Goal: Task Accomplishment & Management: Use online tool/utility

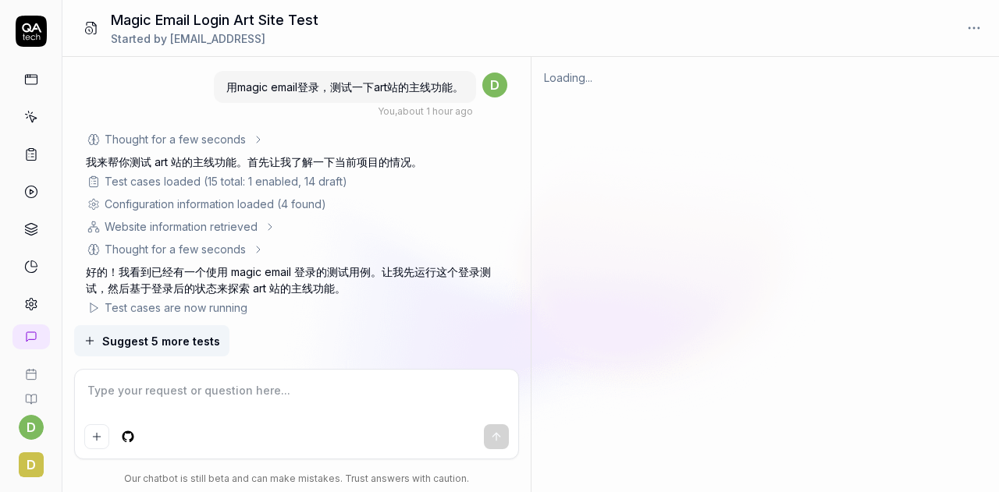
scroll to position [1314, 0]
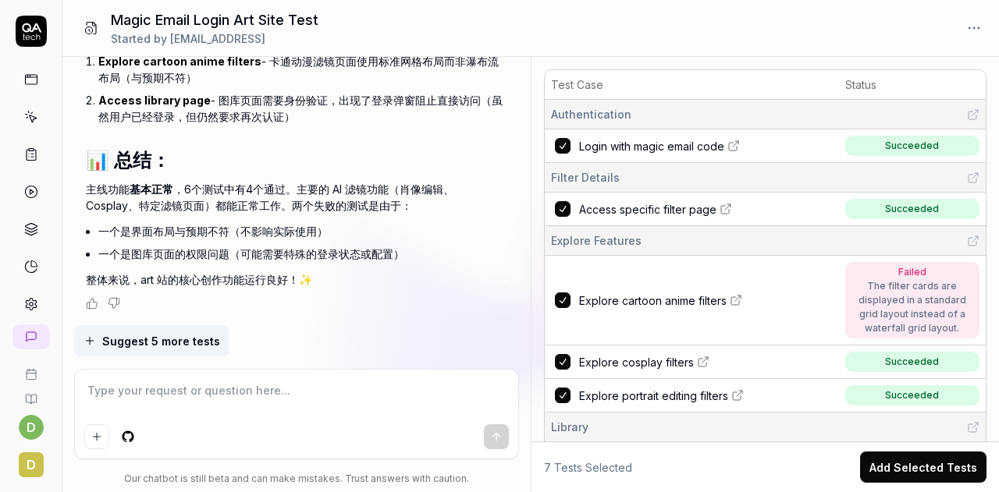
type textarea "*"
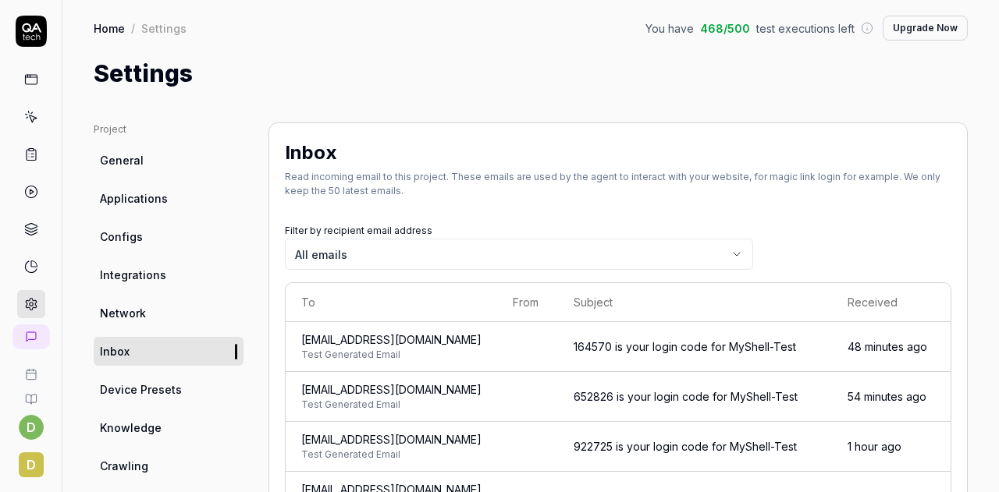
scroll to position [123, 0]
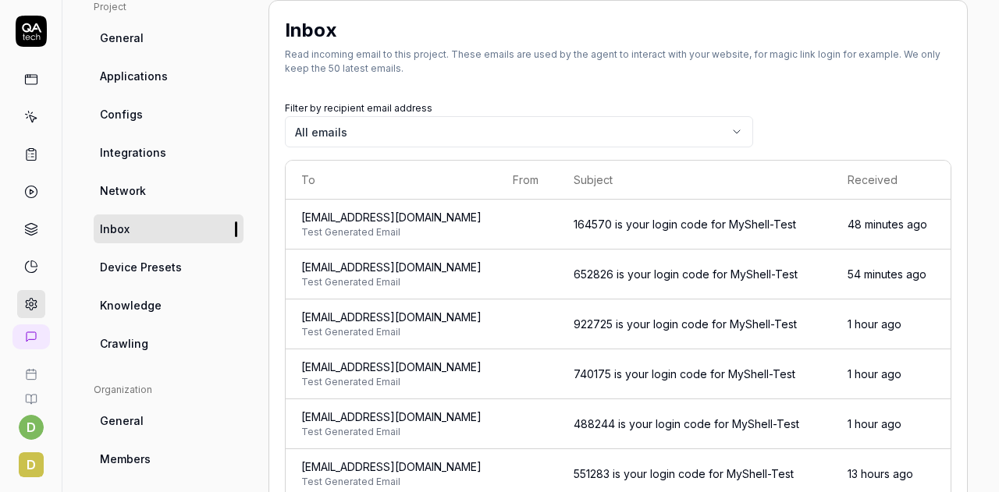
click at [137, 39] on span "General" at bounding box center [122, 38] width 44 height 16
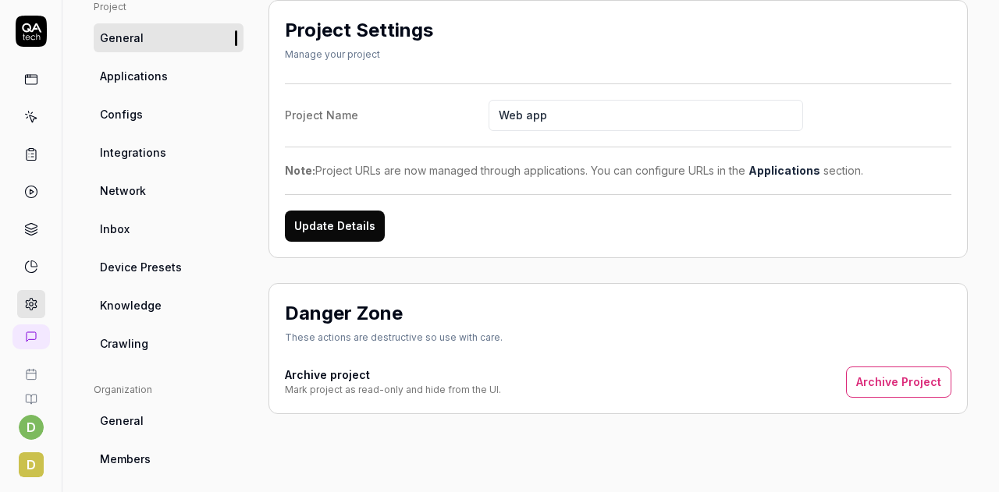
click at [151, 344] on link "Crawling" at bounding box center [169, 343] width 150 height 29
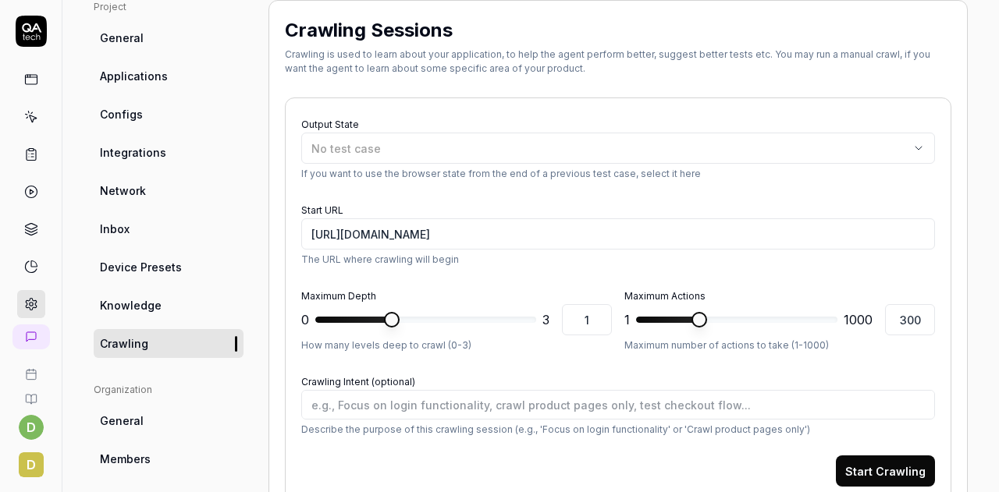
scroll to position [435, 0]
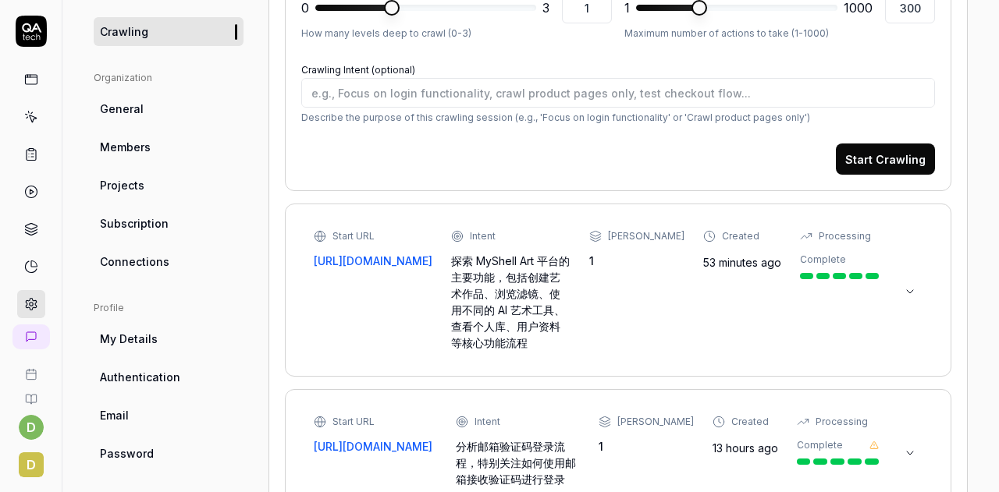
click at [633, 304] on div "Start URL [URL][DOMAIN_NAME] Intent 探索 MyShell Art 平台的主要功能，包括创建艺术作品、浏览滤镜、使用不同的 …" at bounding box center [596, 290] width 565 height 122
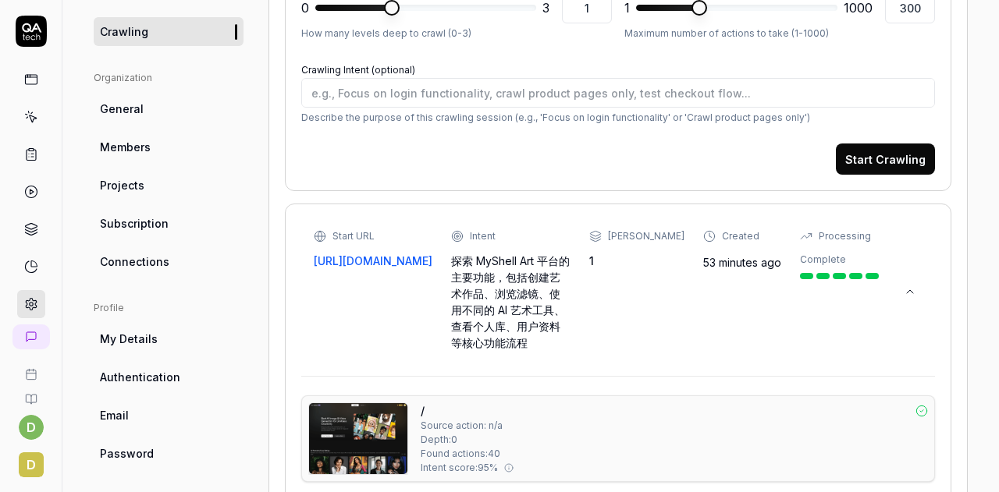
click at [617, 304] on div "Start URL [URL][DOMAIN_NAME] Intent 探索 MyShell Art 平台的主要功能，包括创建艺术作品、浏览滤镜、使用不同的 …" at bounding box center [596, 290] width 565 height 122
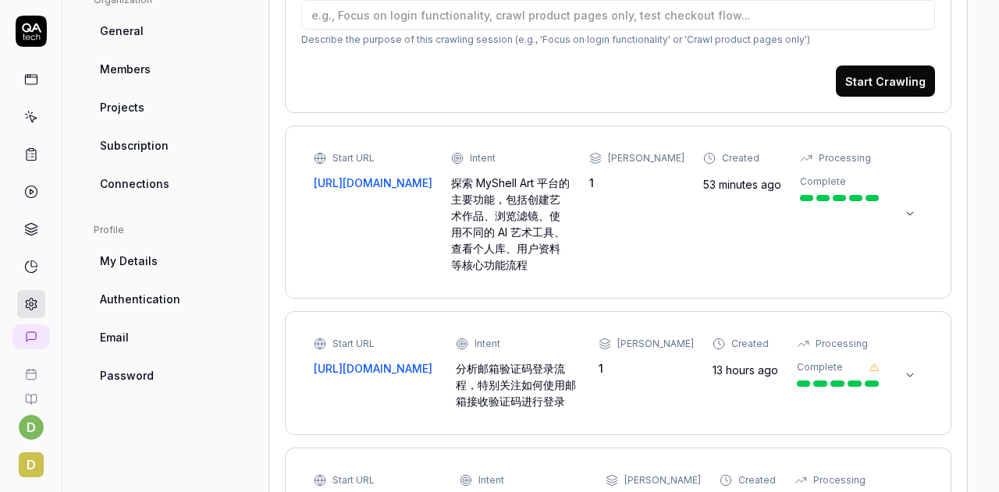
click at [758, 233] on div "Start URL [URL][DOMAIN_NAME] Intent 探索 MyShell Art 平台的主要功能，包括创建艺术作品、浏览滤镜、使用不同的 …" at bounding box center [596, 212] width 565 height 122
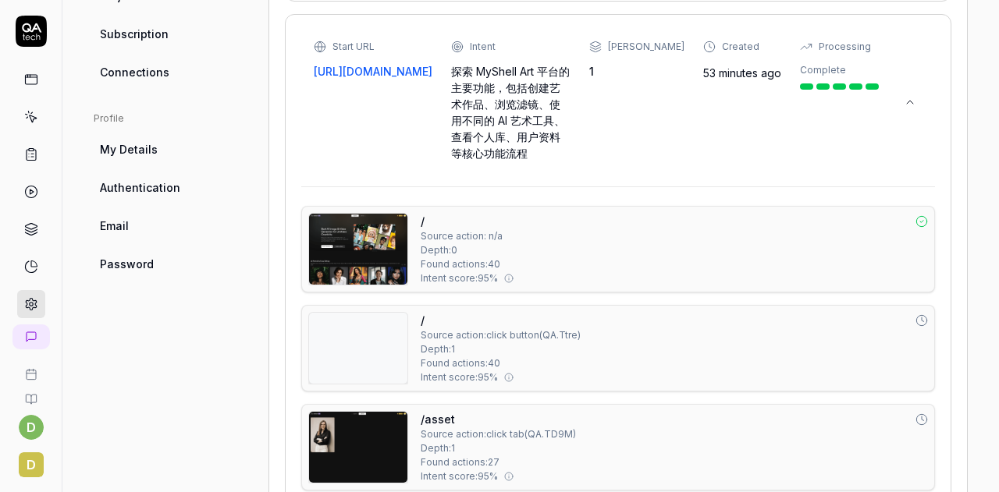
scroll to position [513, 0]
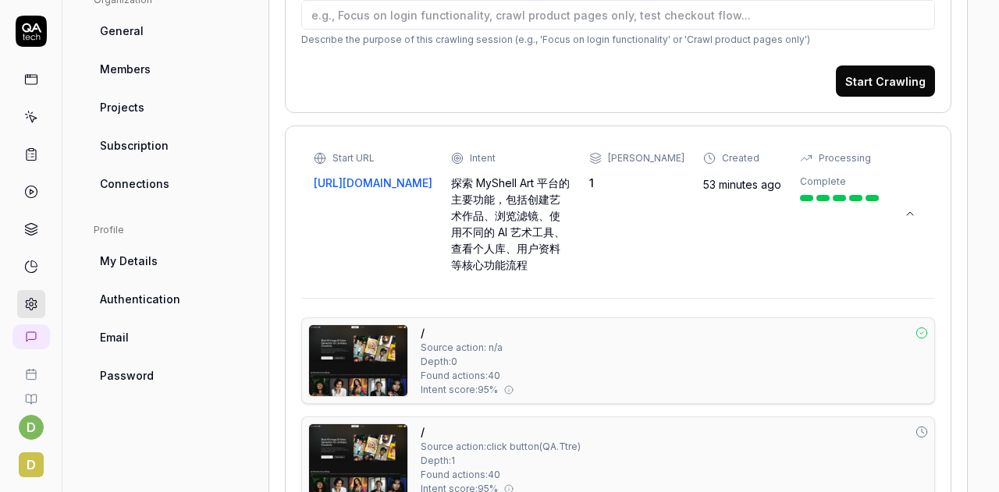
click at [359, 180] on link "[URL][DOMAIN_NAME]" at bounding box center [373, 183] width 119 height 16
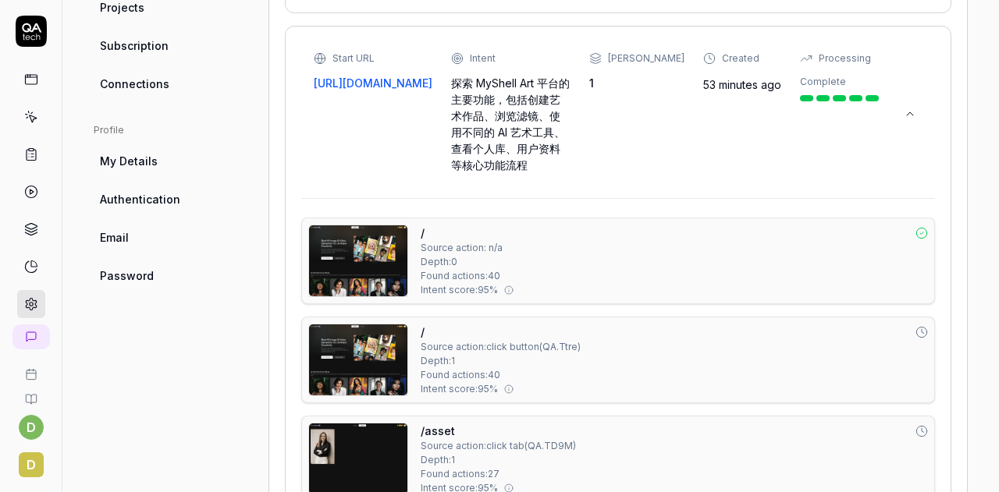
scroll to position [591, 0]
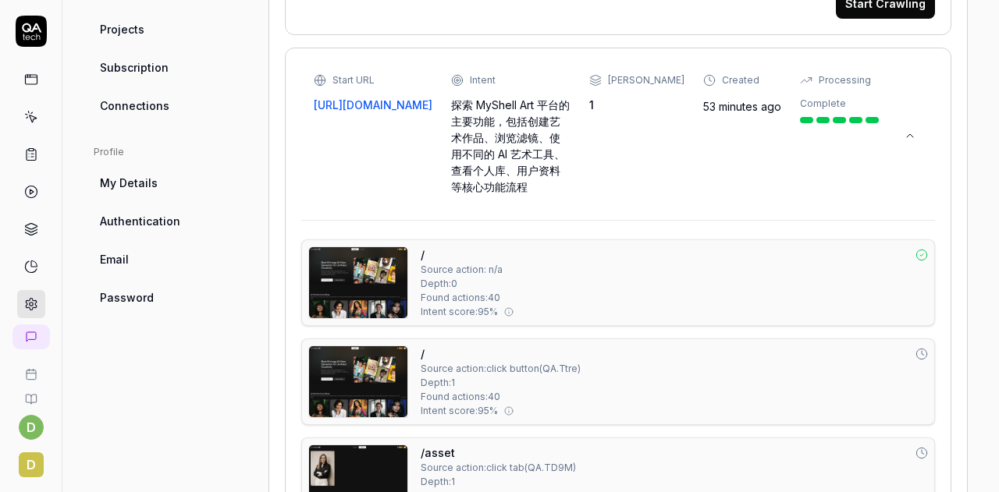
click at [627, 270] on div "/ Source action: n/a Depth: 0 Found actions: 40 Intent score: 95 %" at bounding box center [674, 283] width 507 height 73
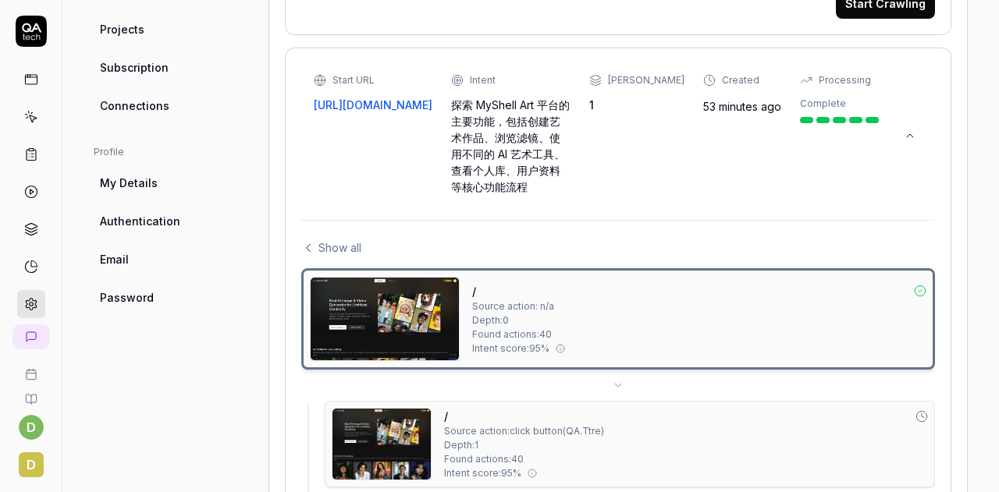
click at [425, 302] on img at bounding box center [385, 319] width 148 height 83
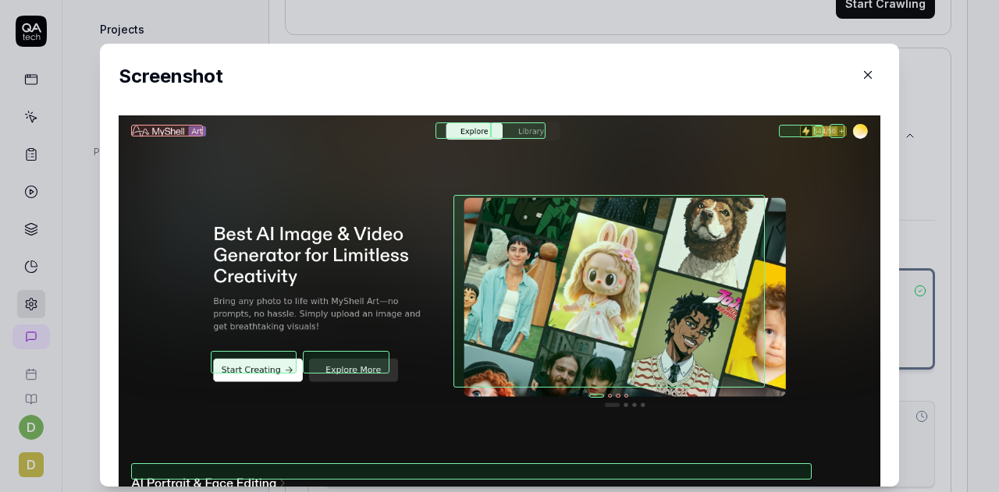
click at [865, 76] on icon "button" at bounding box center [868, 75] width 7 height 7
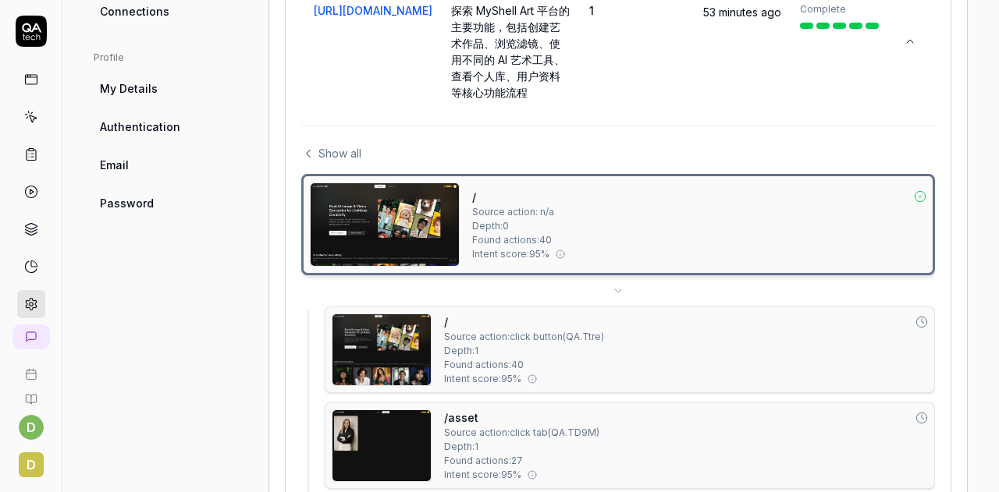
scroll to position [903, 0]
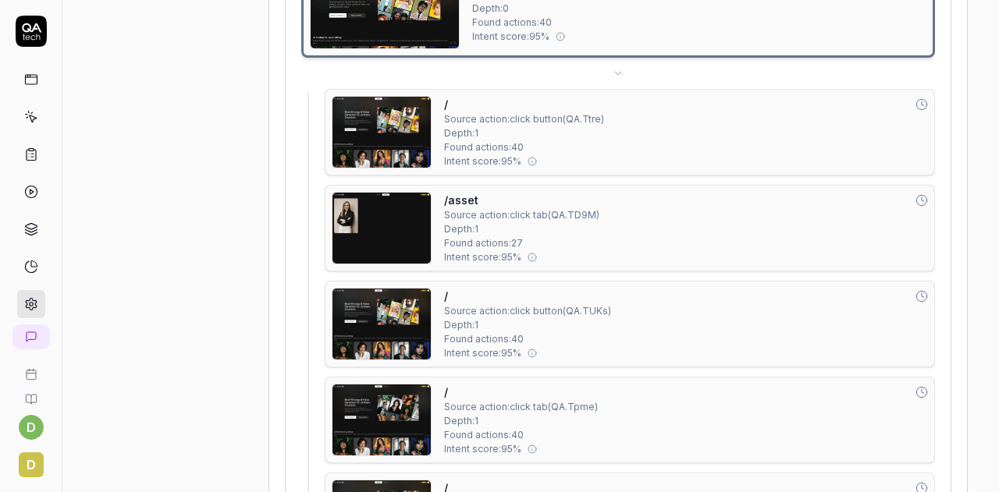
click at [400, 136] on img at bounding box center [381, 132] width 98 height 71
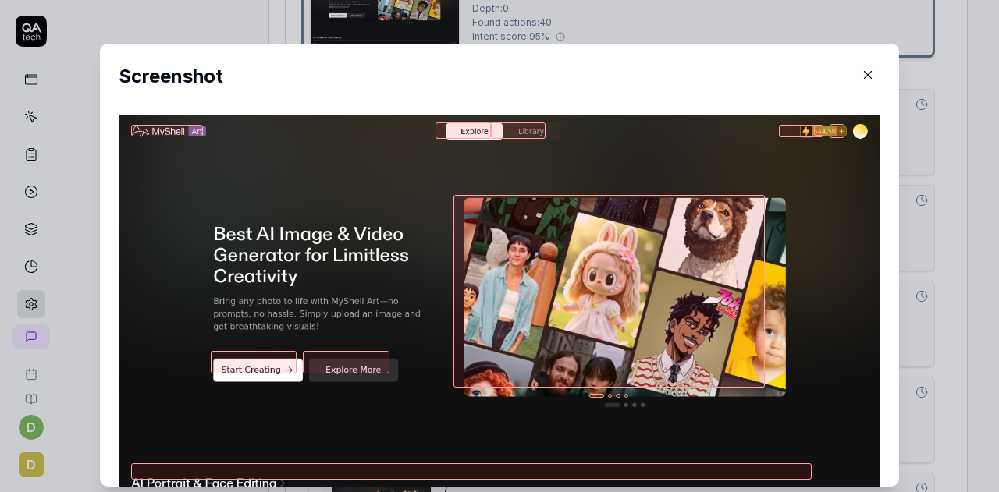
click at [861, 73] on icon "button" at bounding box center [868, 75] width 14 height 14
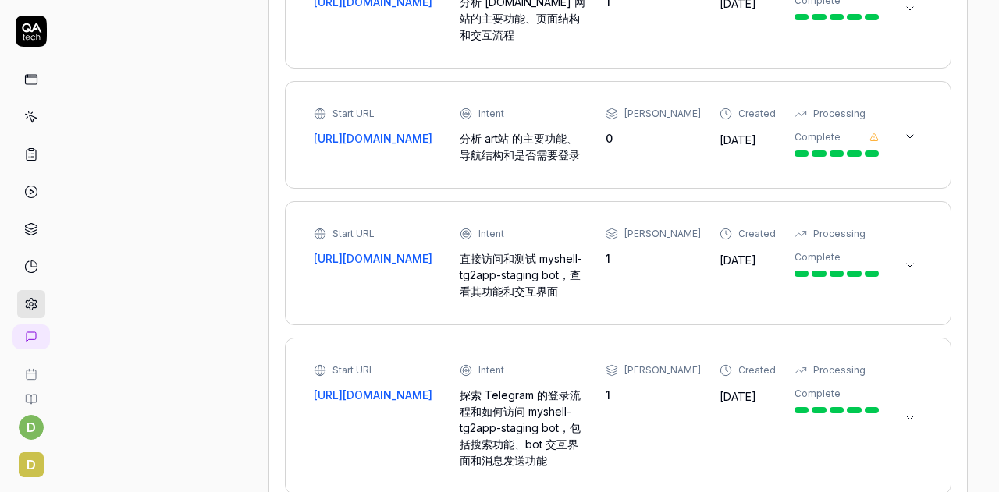
scroll to position [1371, 0]
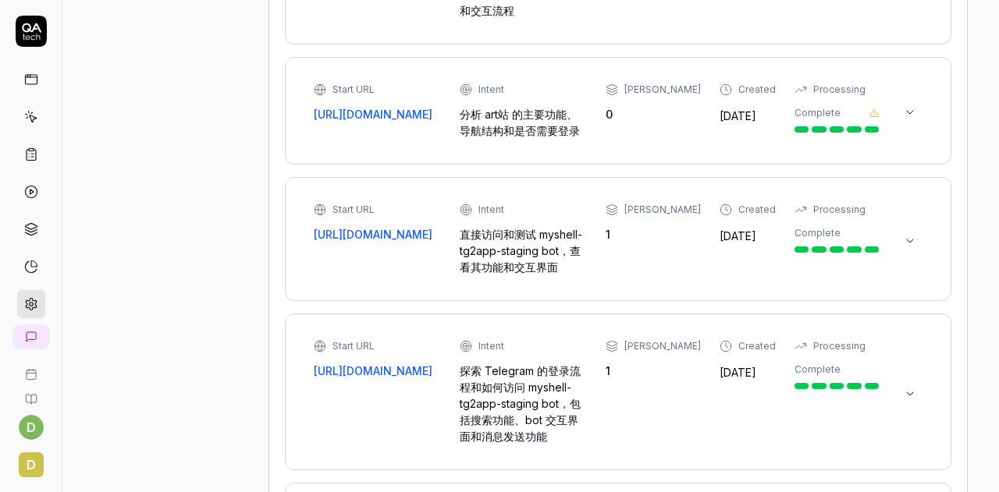
click at [631, 260] on div "Start URL [URL][DOMAIN_NAME] Intent 直接访问和测试 myshell-tg2app-staging bot，查看其功能和交互…" at bounding box center [596, 239] width 565 height 73
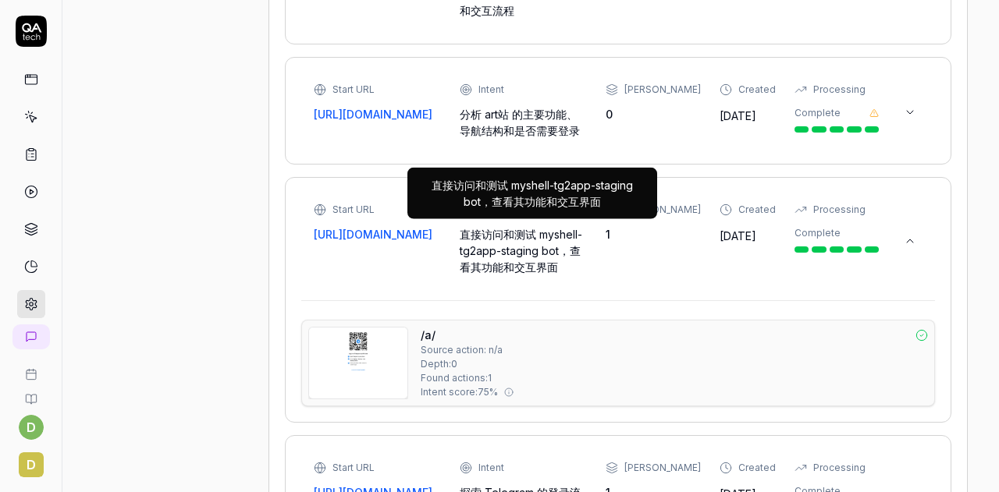
click at [570, 252] on div "直接访问和测试 myshell-tg2app-staging bot，查看其功能和交互界面" at bounding box center [523, 250] width 127 height 49
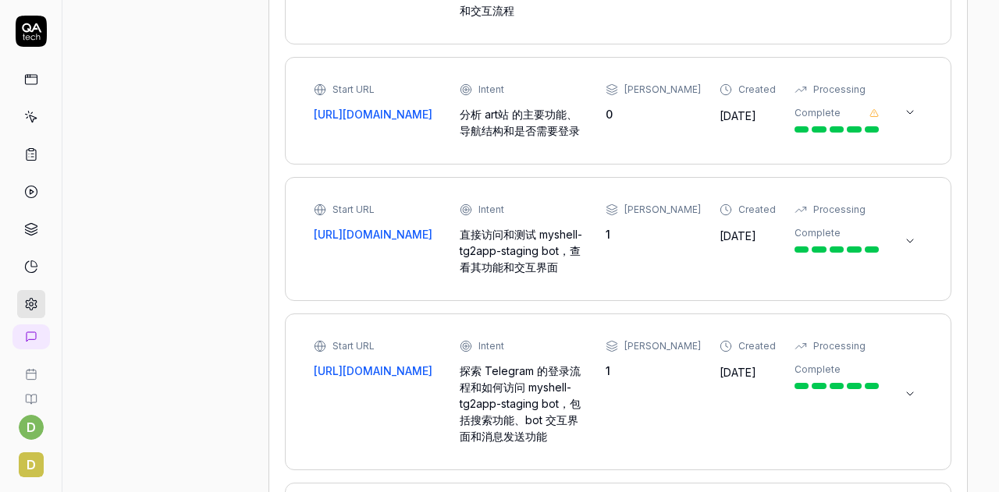
click at [570, 252] on div "直接访问和测试 myshell-tg2app-staging bot，查看其功能和交互界面" at bounding box center [523, 250] width 127 height 49
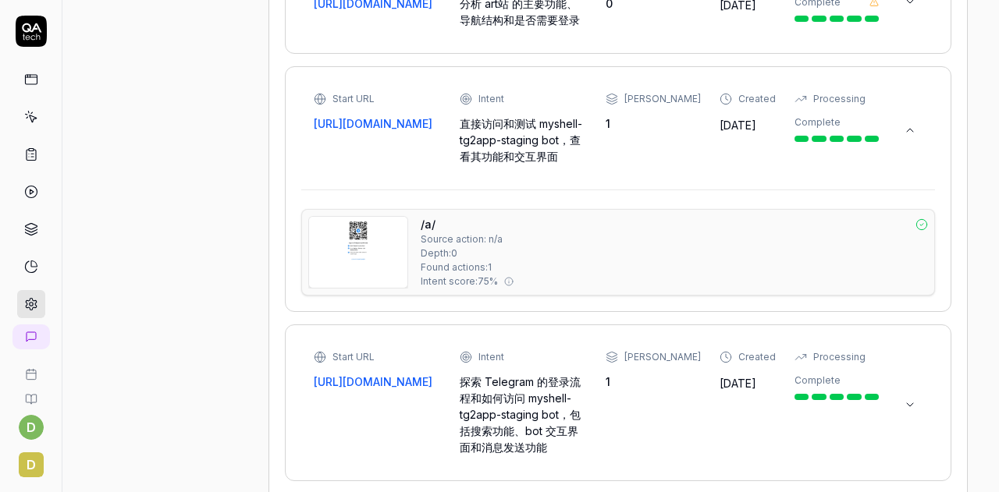
scroll to position [1527, 0]
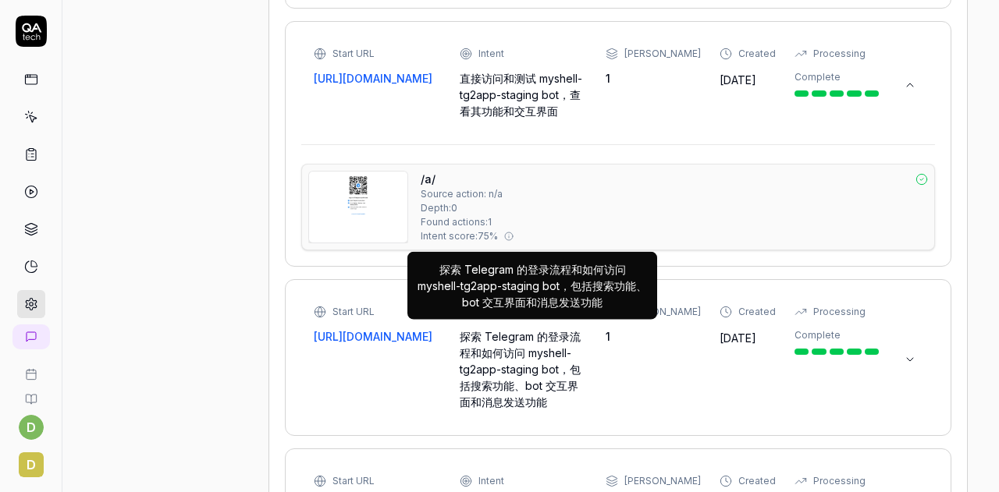
click at [537, 367] on div "探索 Telegram 的登录流程和如何访问 myshell-tg2app-staging bot，包括搜索功能、bot 交互界面和消息发送功能" at bounding box center [523, 370] width 127 height 82
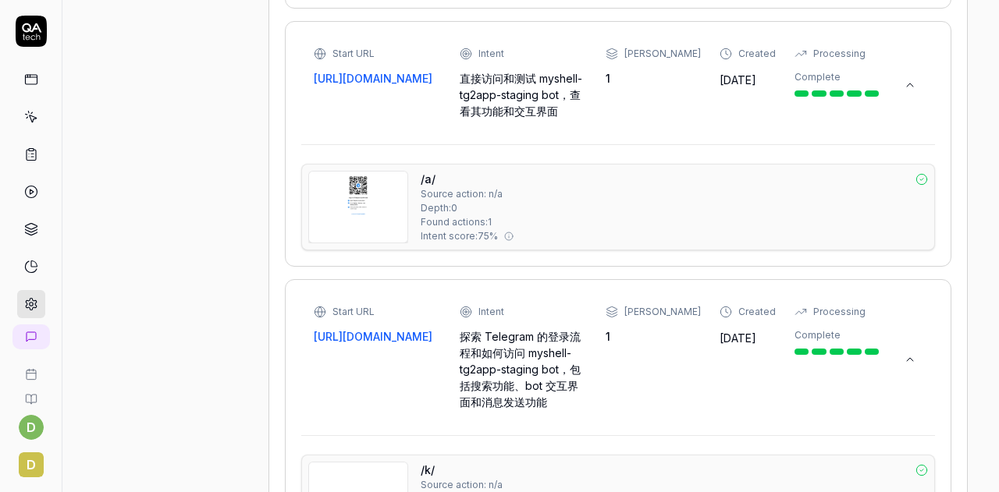
scroll to position [1683, 0]
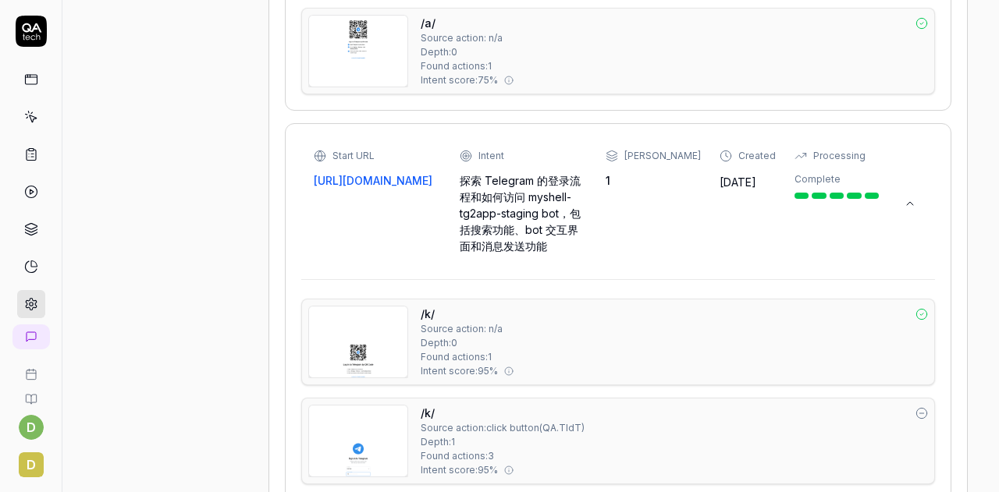
click at [384, 343] on img at bounding box center [358, 342] width 98 height 71
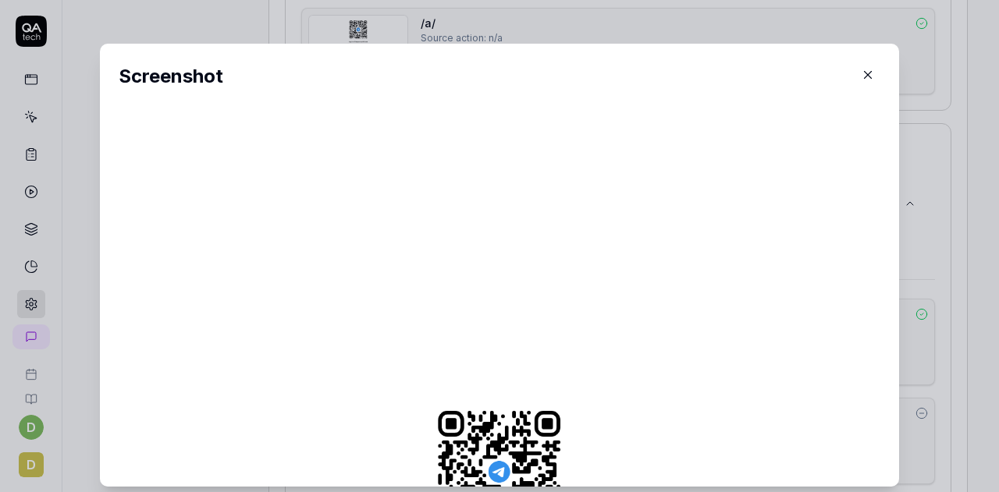
scroll to position [312, 0]
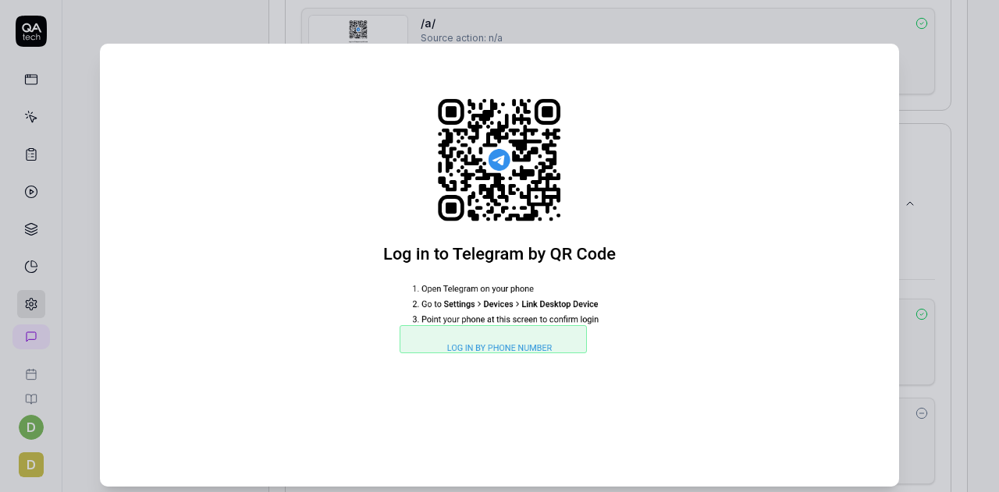
click at [915, 44] on div "​ Screenshot" at bounding box center [500, 265] width 862 height 481
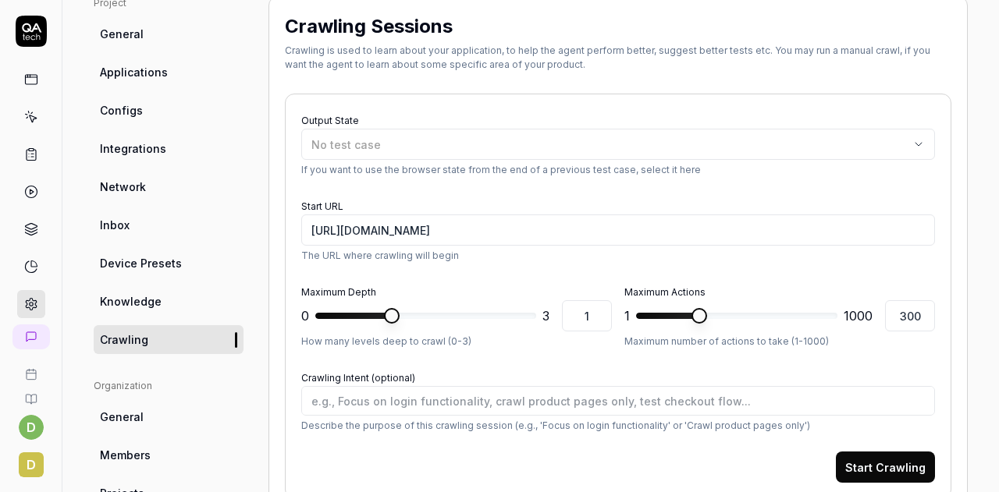
scroll to position [234, 0]
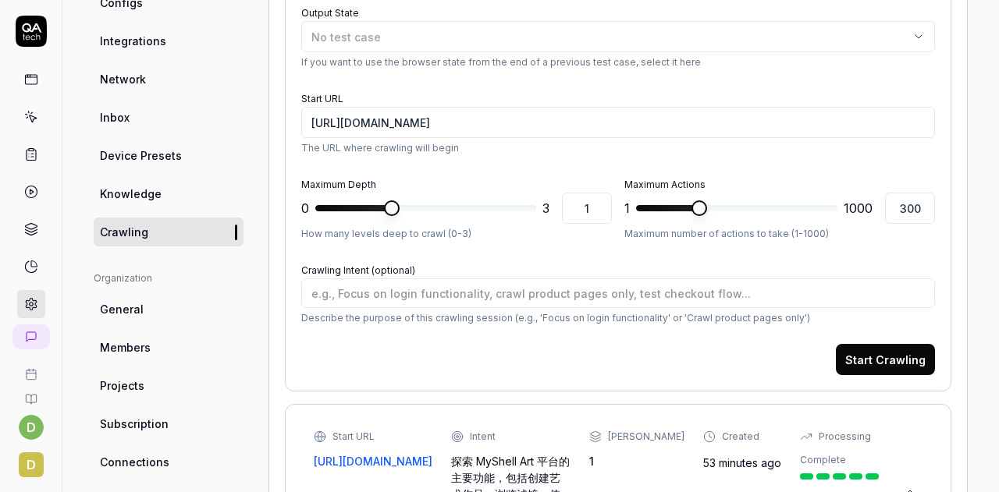
click at [891, 366] on button "Start Crawling" at bounding box center [885, 359] width 99 height 31
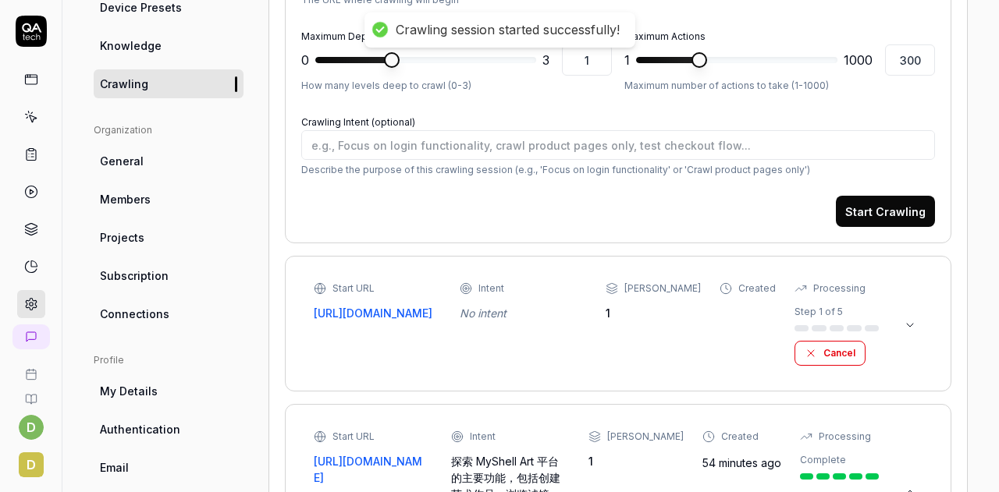
scroll to position [546, 0]
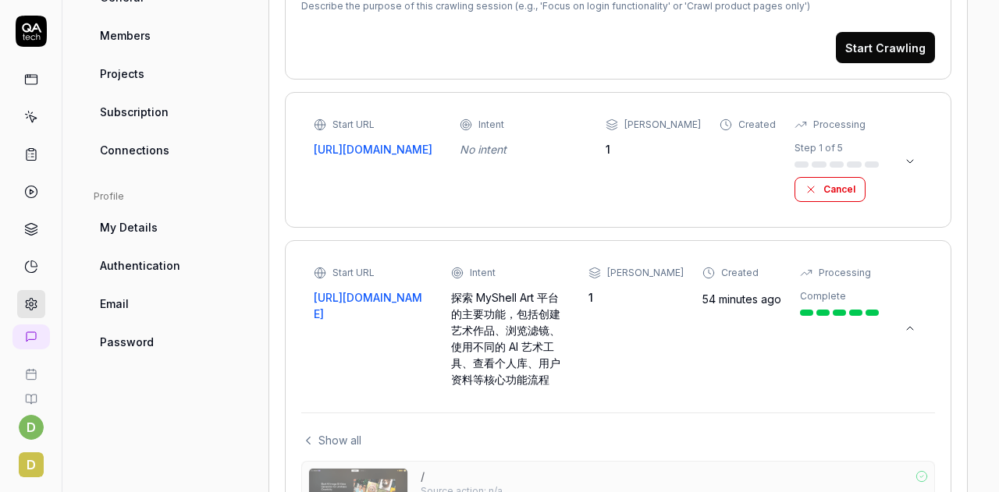
click at [813, 191] on button "Cancel" at bounding box center [829, 189] width 71 height 25
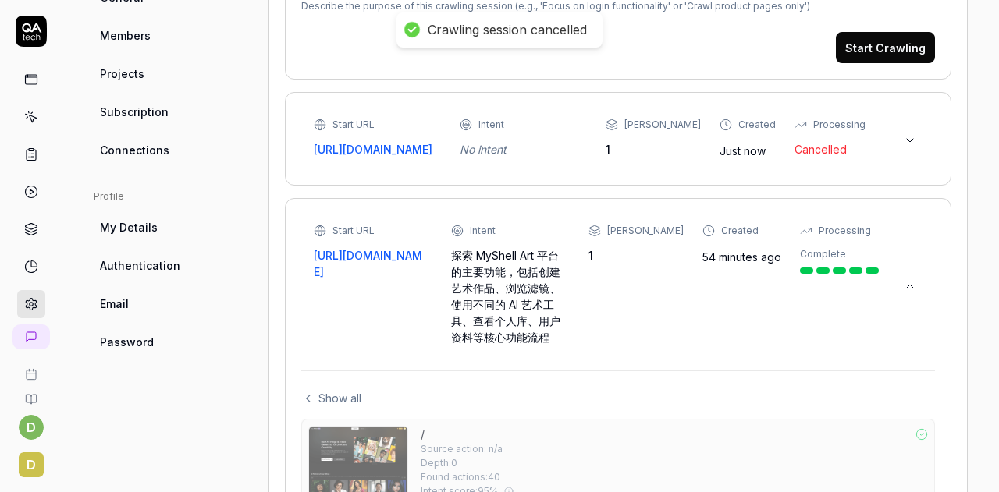
click at [904, 144] on icon at bounding box center [910, 140] width 12 height 12
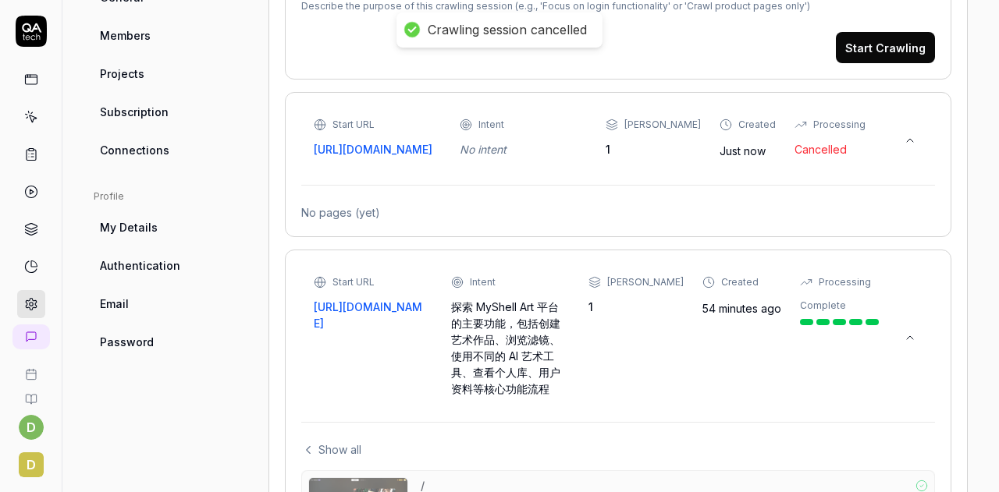
click at [904, 144] on icon at bounding box center [910, 140] width 12 height 12
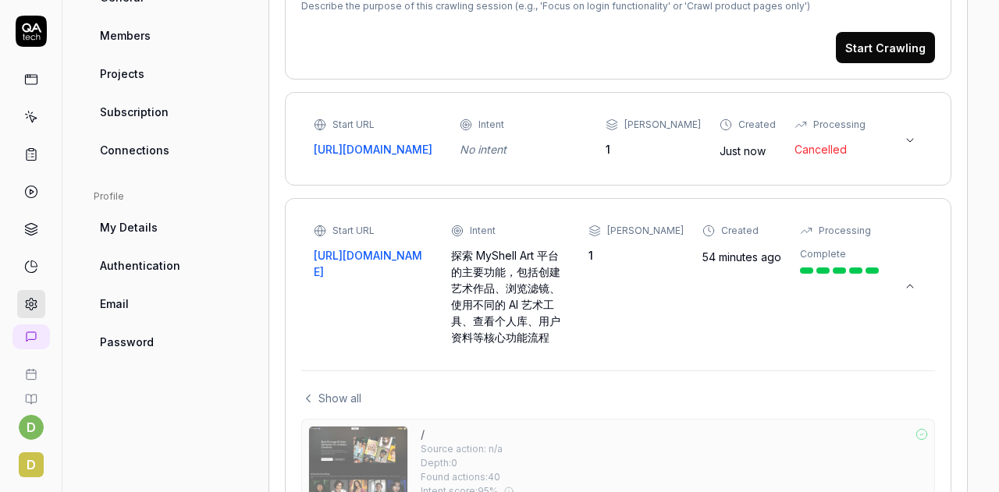
click at [904, 283] on icon at bounding box center [910, 286] width 12 height 12
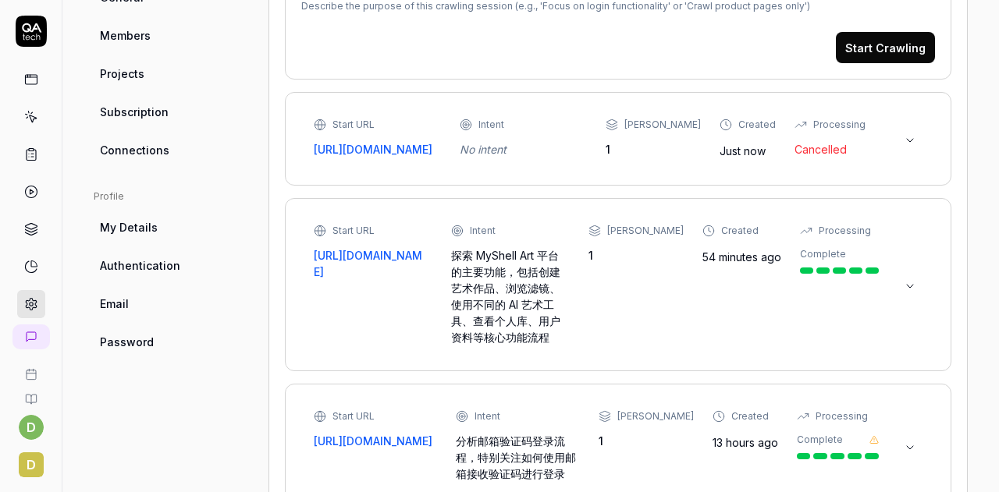
click at [904, 283] on icon at bounding box center [910, 286] width 12 height 12
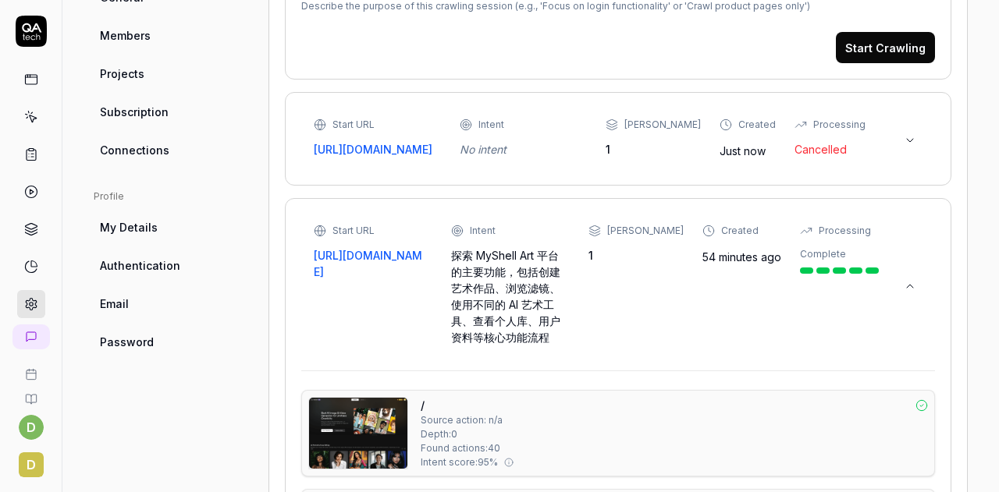
click at [603, 311] on div "Start URL [URL][DOMAIN_NAME] Intent 探索 MyShell Art 平台的主要功能，包括创建艺术作品、浏览滤镜、使用不同的 …" at bounding box center [596, 285] width 565 height 122
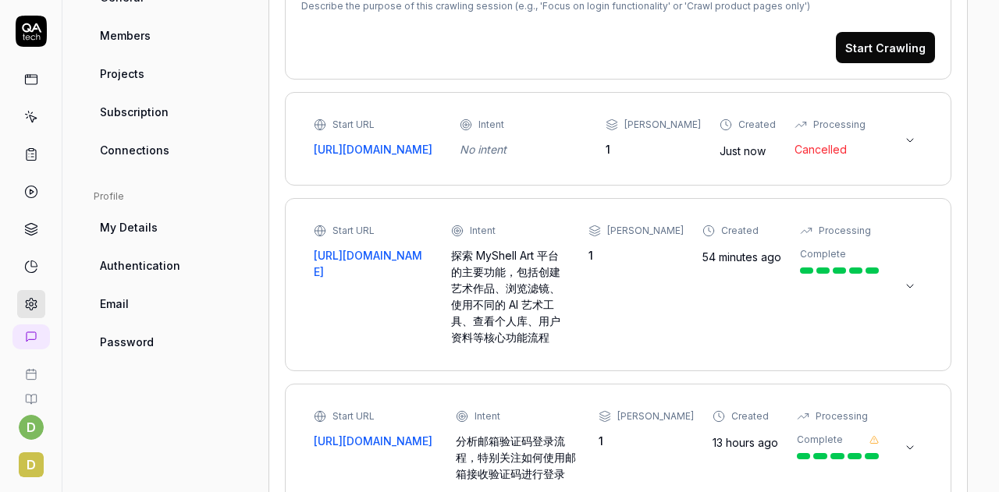
click at [603, 311] on div "Start URL [URL][DOMAIN_NAME] Intent 探索 MyShell Art 平台的主要功能，包括创建艺术作品、浏览滤镜、使用不同的 …" at bounding box center [596, 285] width 565 height 122
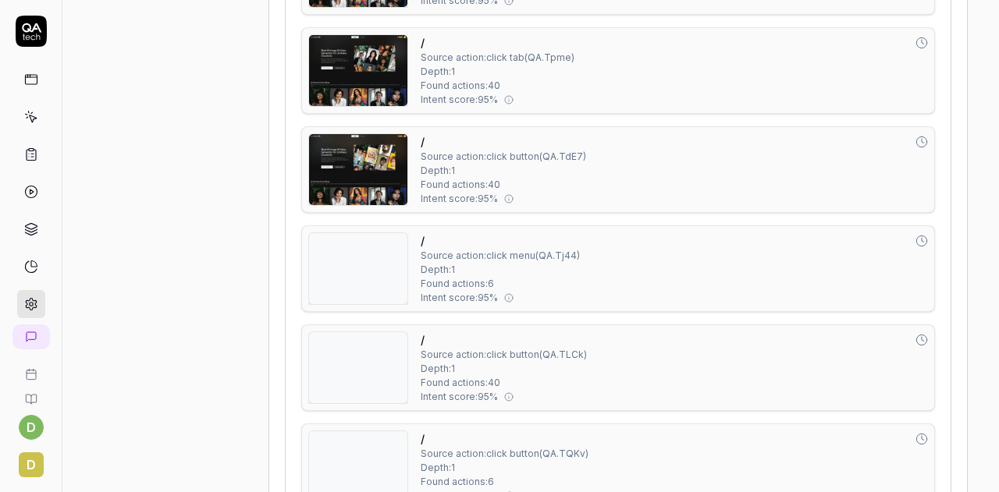
scroll to position [1561, 0]
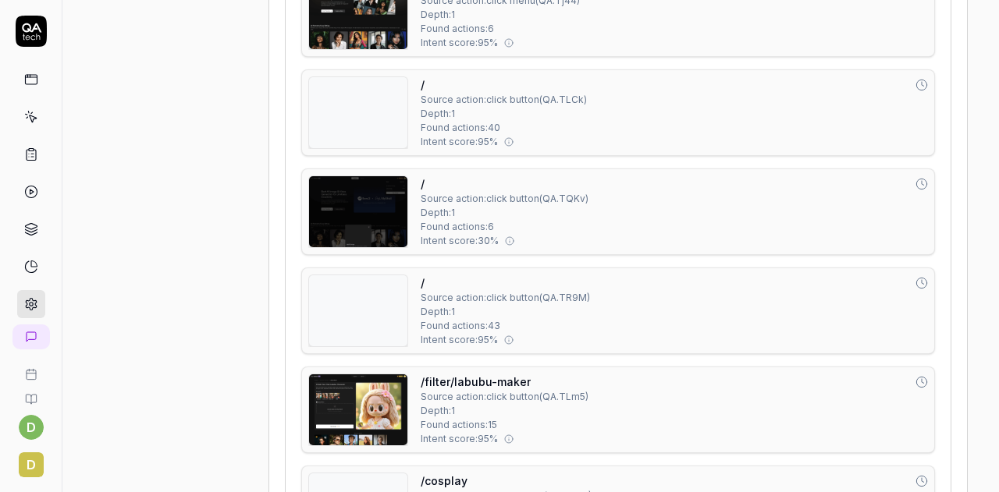
click at [629, 302] on div "/ Source action: click button ( QA.TR9M ) Depth: 1 Found actions: 43 Intent sco…" at bounding box center [674, 311] width 507 height 73
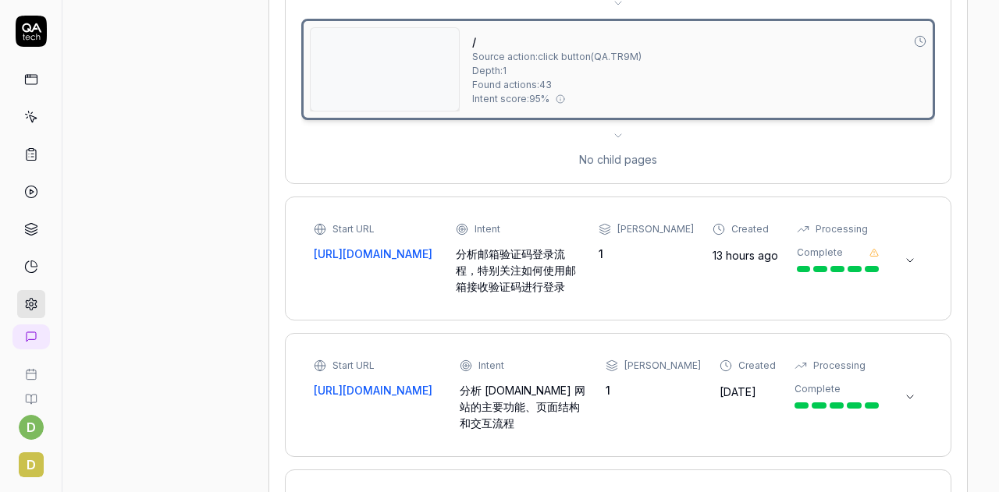
scroll to position [936, 0]
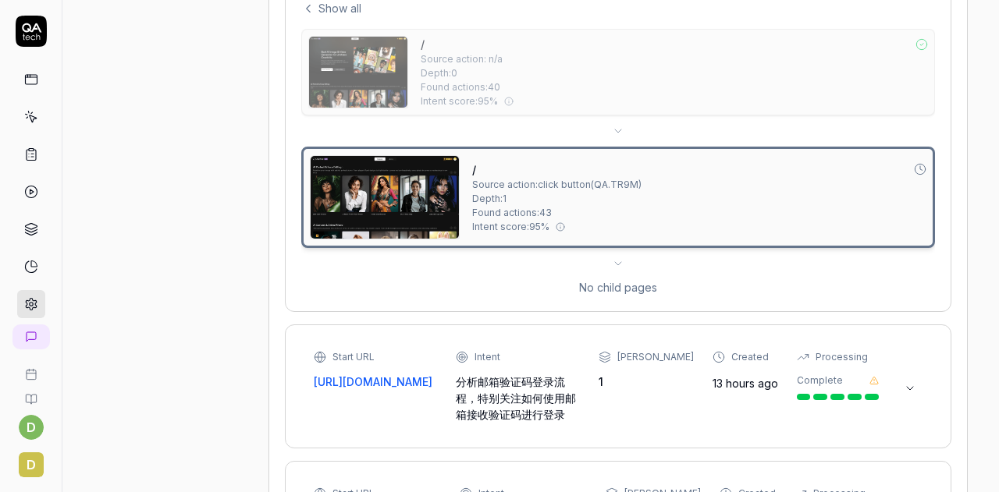
click at [389, 191] on img at bounding box center [385, 197] width 148 height 83
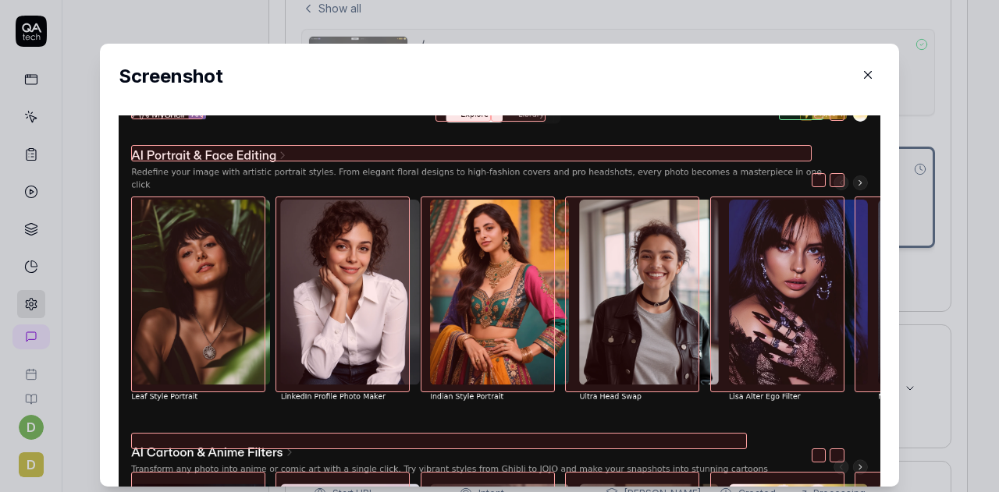
scroll to position [0, 0]
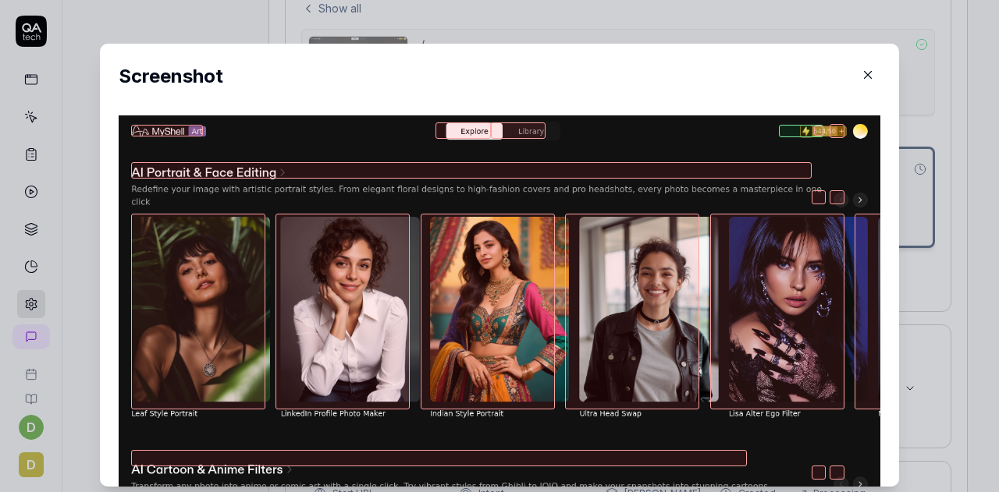
click at [861, 69] on icon "button" at bounding box center [868, 75] width 14 height 14
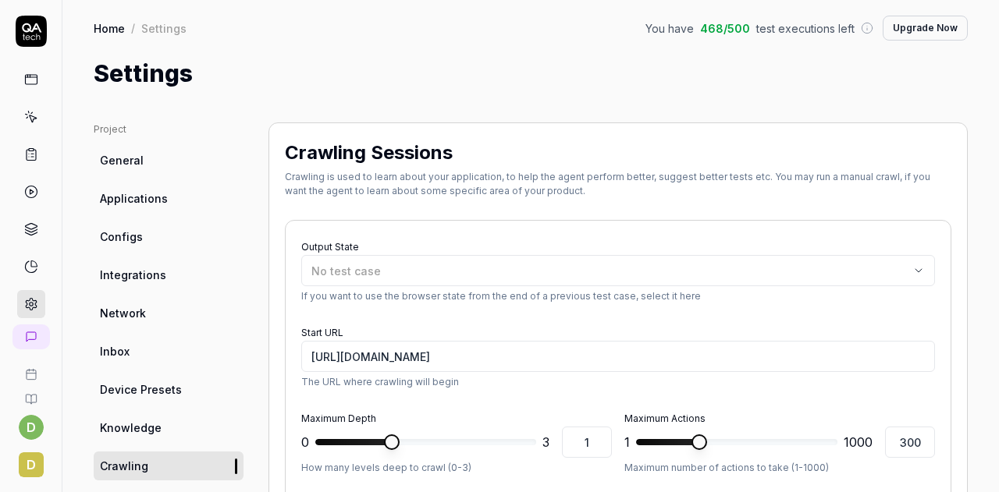
type textarea "*"
